Goal: Find specific page/section: Find specific page/section

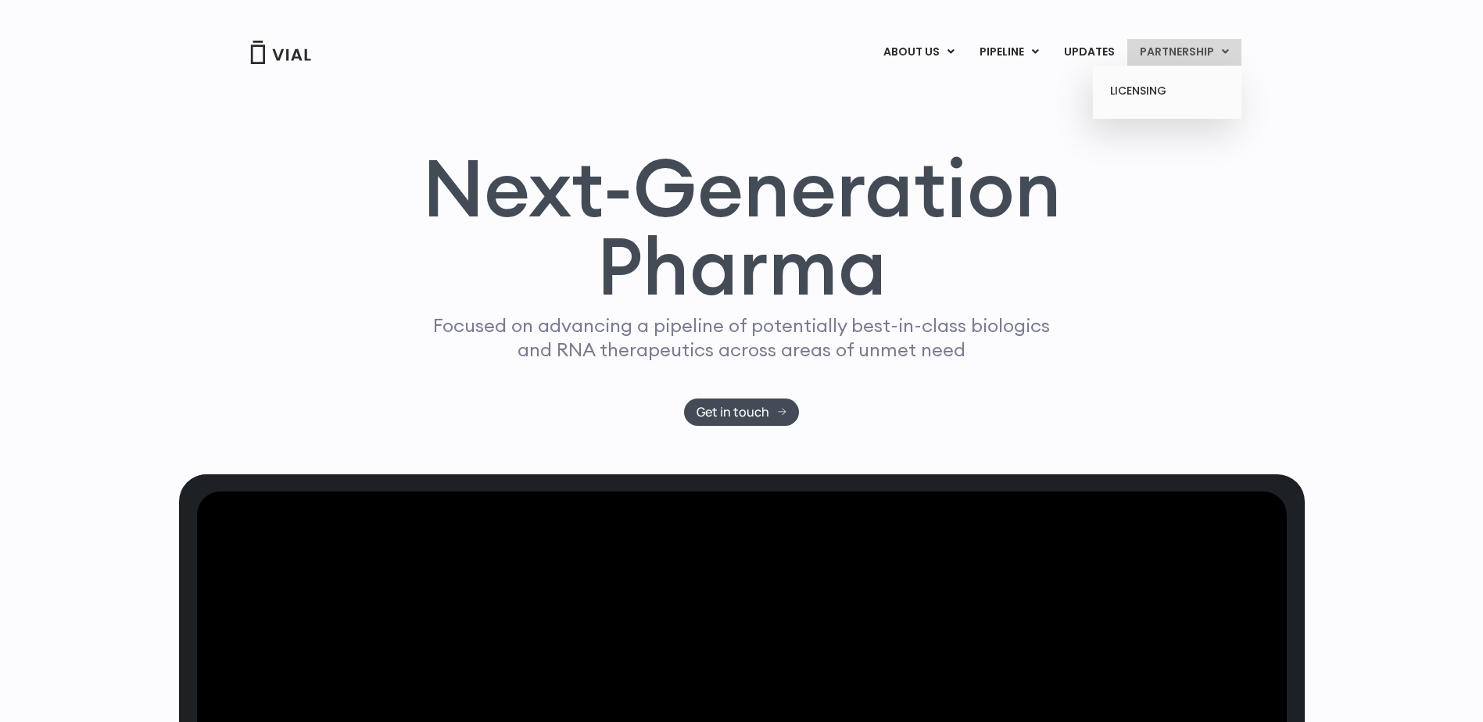
click at [1217, 50] on link "PARTNERSHIP" at bounding box center [1184, 52] width 114 height 27
click at [1145, 88] on link "LICENSING" at bounding box center [1166, 91] width 137 height 25
click at [1141, 96] on link "LICENSING" at bounding box center [1166, 91] width 137 height 25
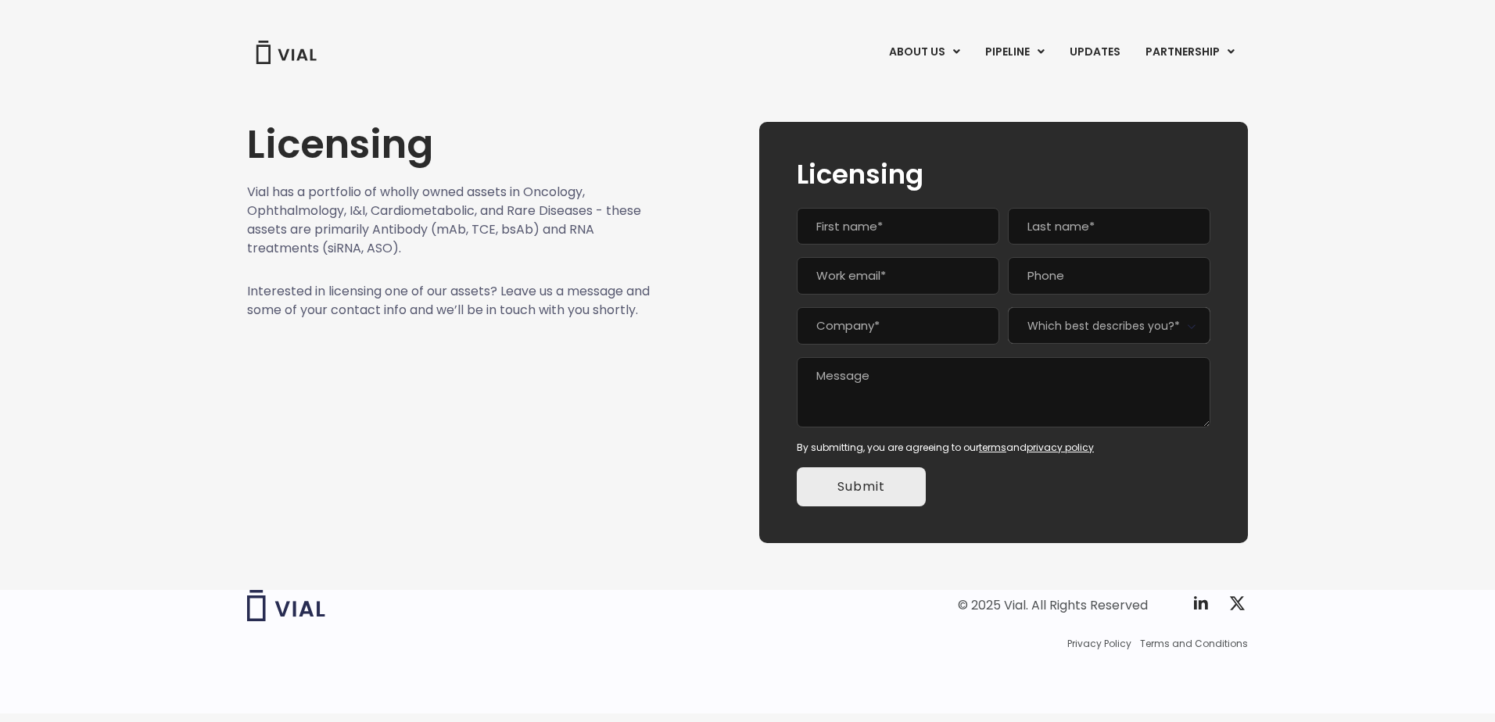
click at [986, 399] on textarea "Message" at bounding box center [1004, 392] width 414 height 70
click at [1109, 323] on span "Which best describes you?*" at bounding box center [1109, 325] width 202 height 37
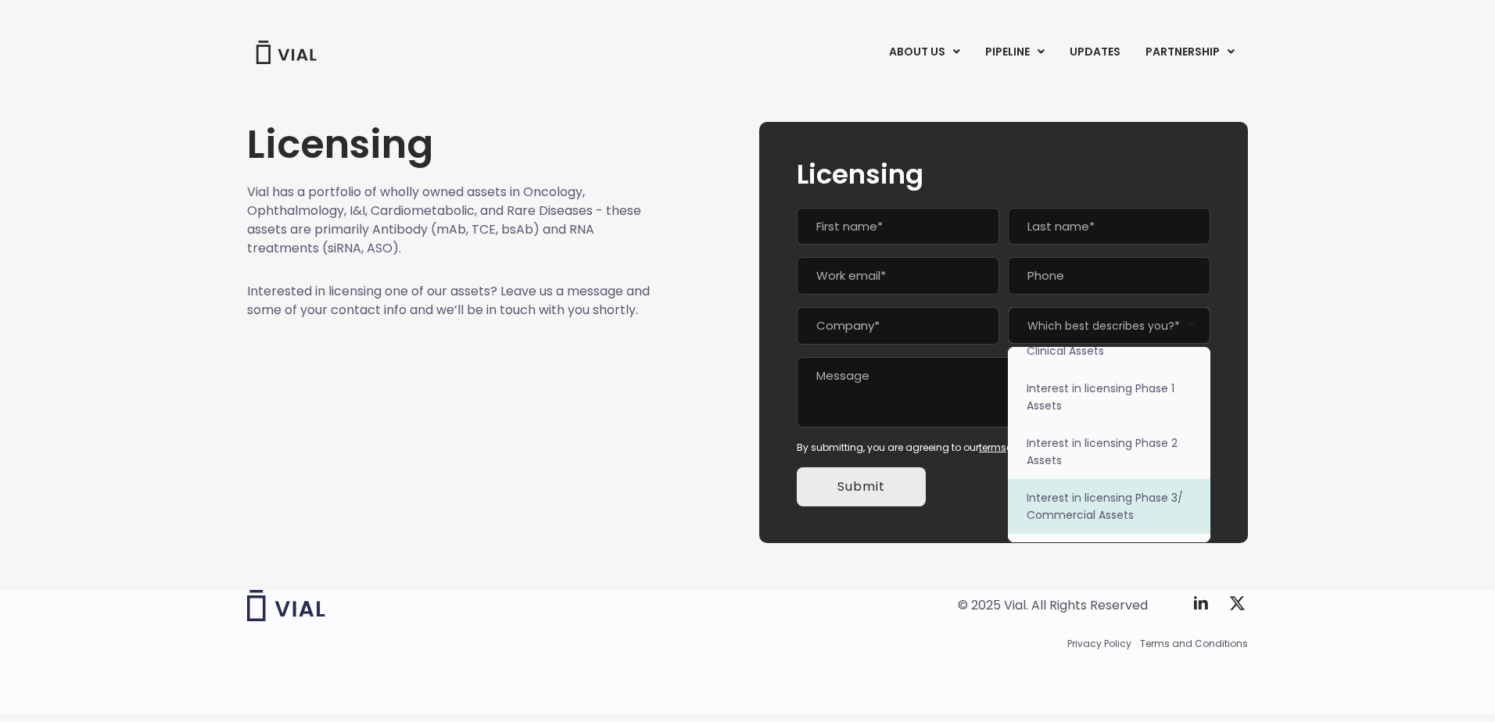
scroll to position [98, 0]
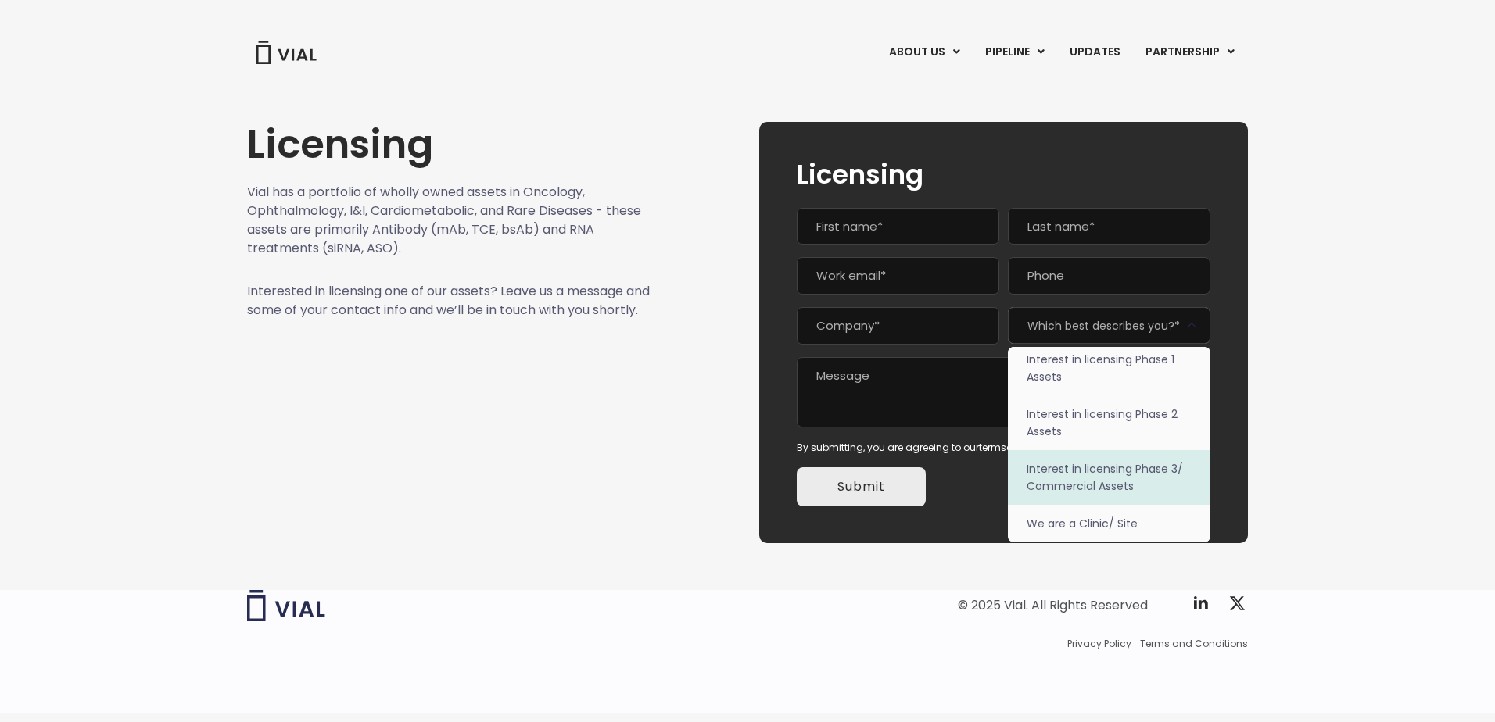
click at [1302, 366] on div "Licensing Vial has a portfolio of wholly owned assets in Oncology, Ophthalmolog…" at bounding box center [747, 314] width 1495 height 496
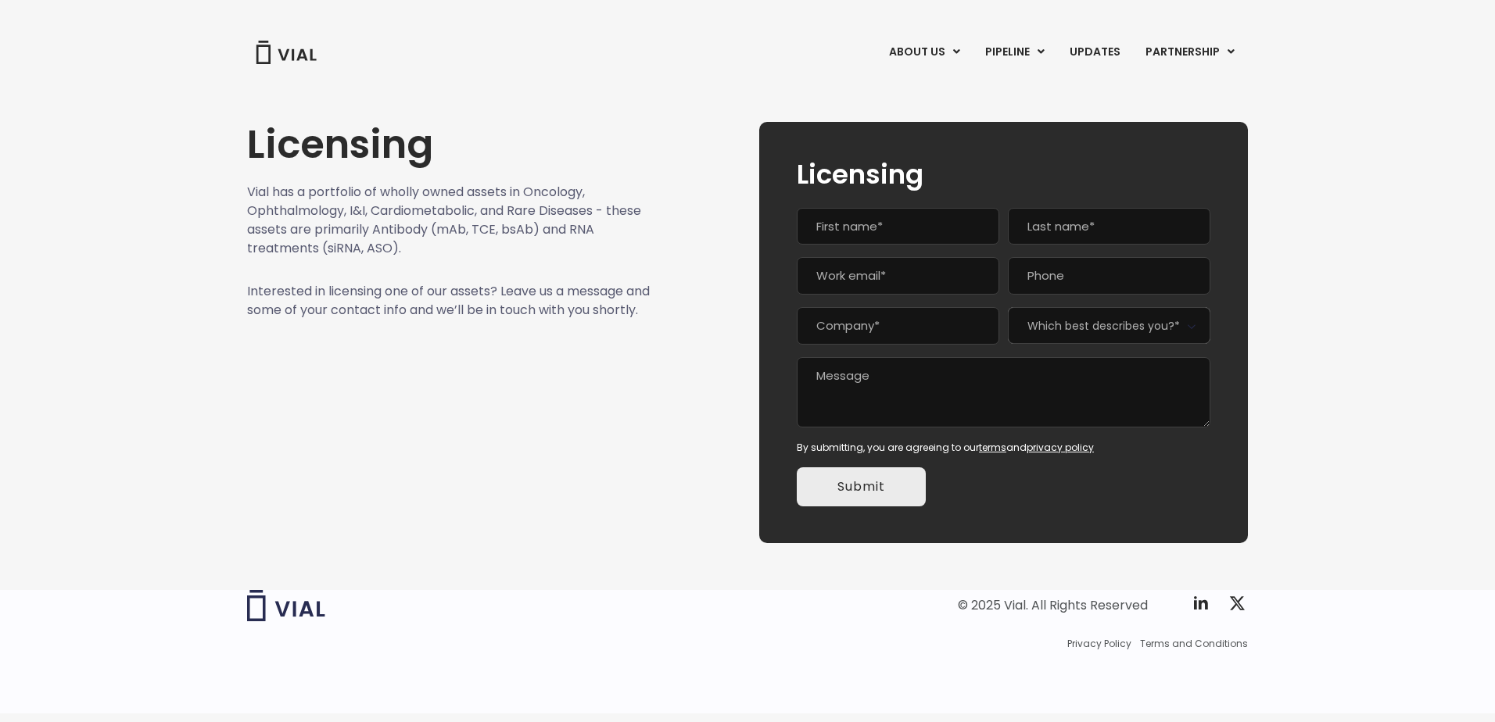
click at [1199, 324] on b at bounding box center [1191, 326] width 19 height 19
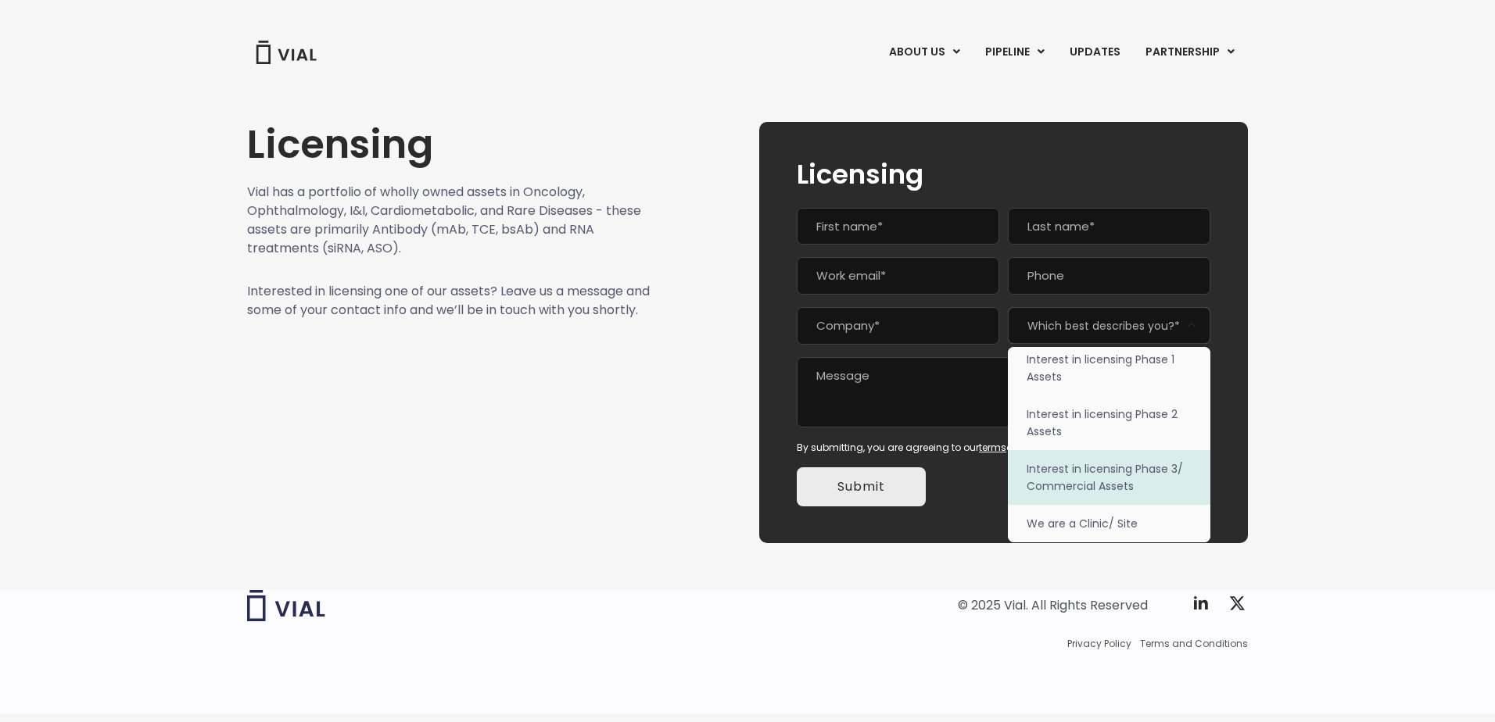
click at [1409, 386] on div "Licensing Vial has a portfolio of wholly owned assets in Oncology, Ophthalmolog…" at bounding box center [747, 314] width 1495 height 496
